Goal: Find specific page/section: Find specific page/section

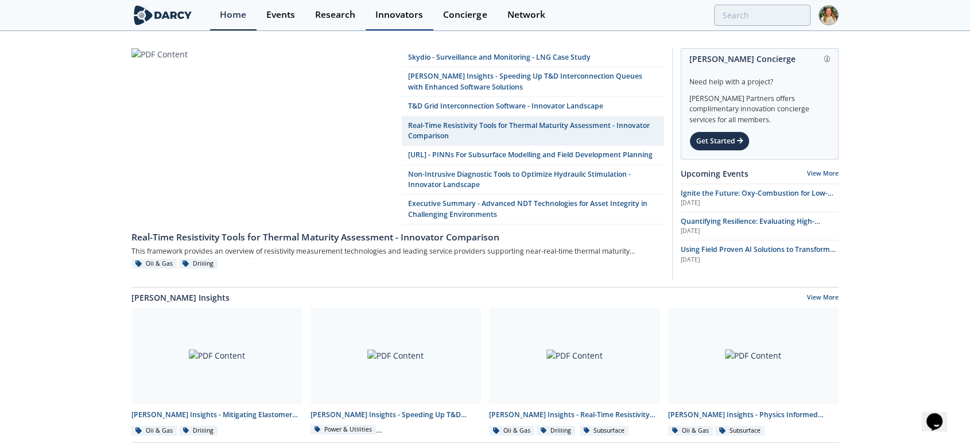
click at [386, 13] on div "Innovators" at bounding box center [400, 14] width 48 height 9
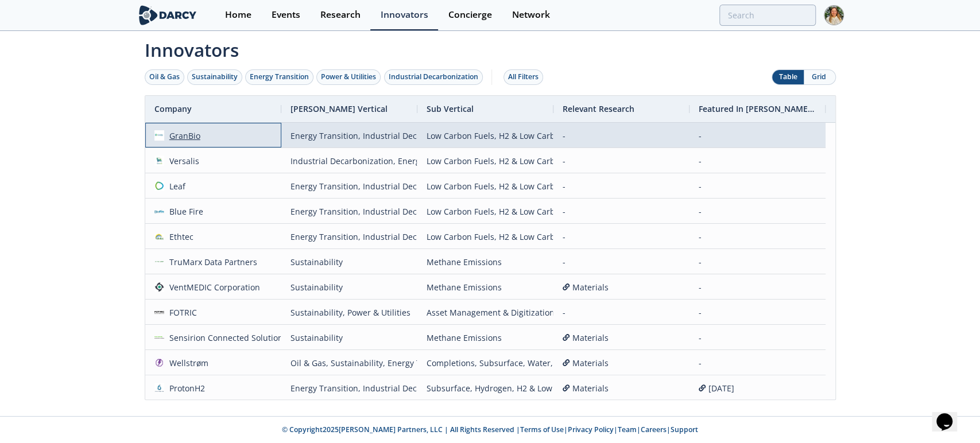
click at [188, 140] on div "GranBio" at bounding box center [182, 135] width 36 height 25
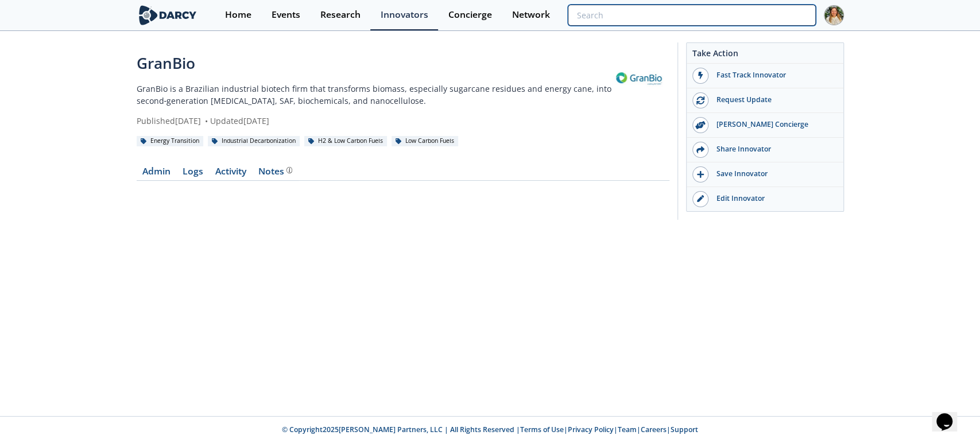
click at [740, 14] on input "search" at bounding box center [691, 15] width 247 height 21
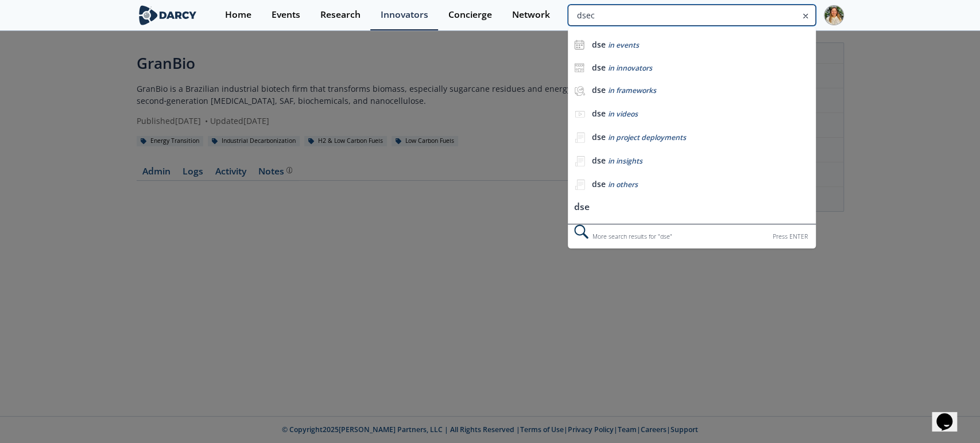
type input "dsec"
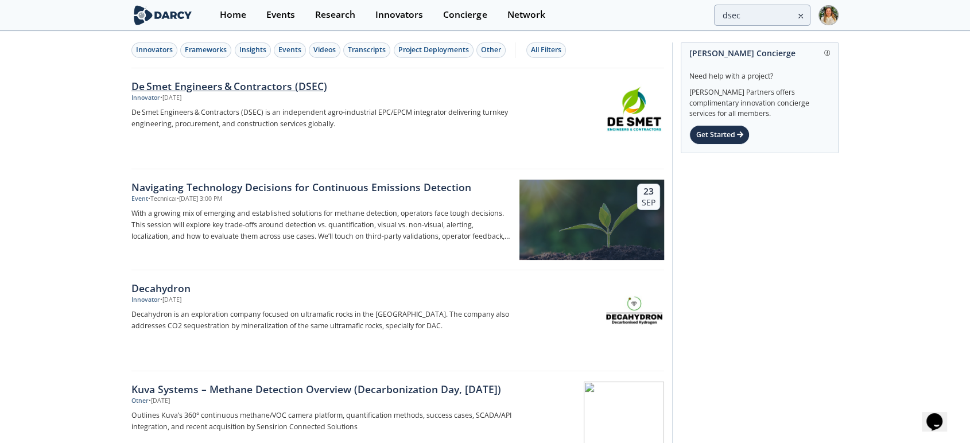
click at [172, 91] on div "De Smet Engineers & Contractors (DSEC)" at bounding box center [321, 86] width 380 height 15
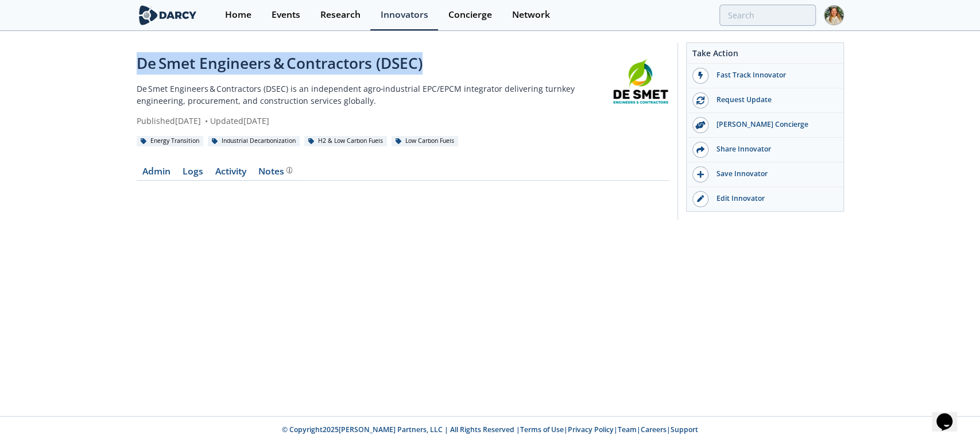
drag, startPoint x: 136, startPoint y: 67, endPoint x: 461, endPoint y: 53, distance: 324.7
click at [461, 53] on div "De Smet Engineers & Contractors (DSEC)" at bounding box center [374, 63] width 475 height 22
copy div "De Smet Engineers & Contractors (DSEC)"
